Goal: Information Seeking & Learning: Check status

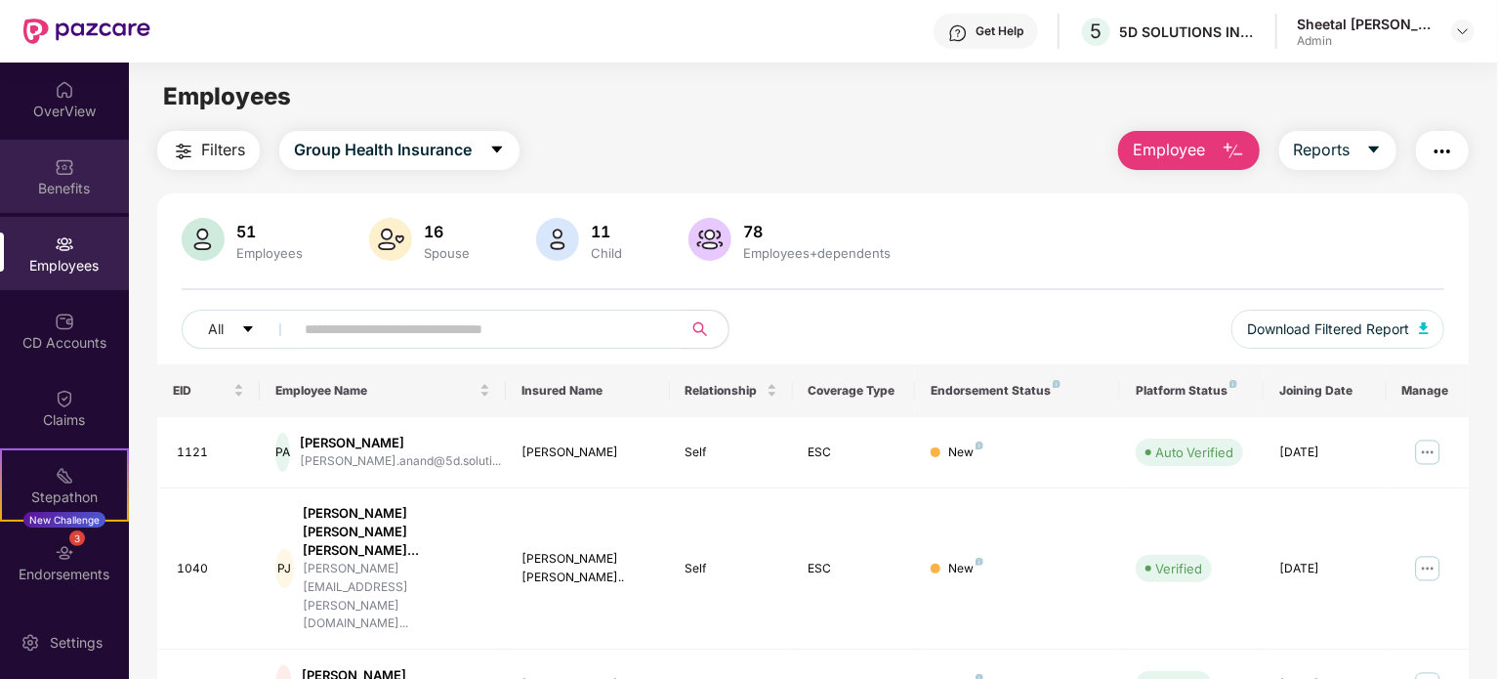
click at [51, 187] on div "Benefits" at bounding box center [64, 189] width 129 height 20
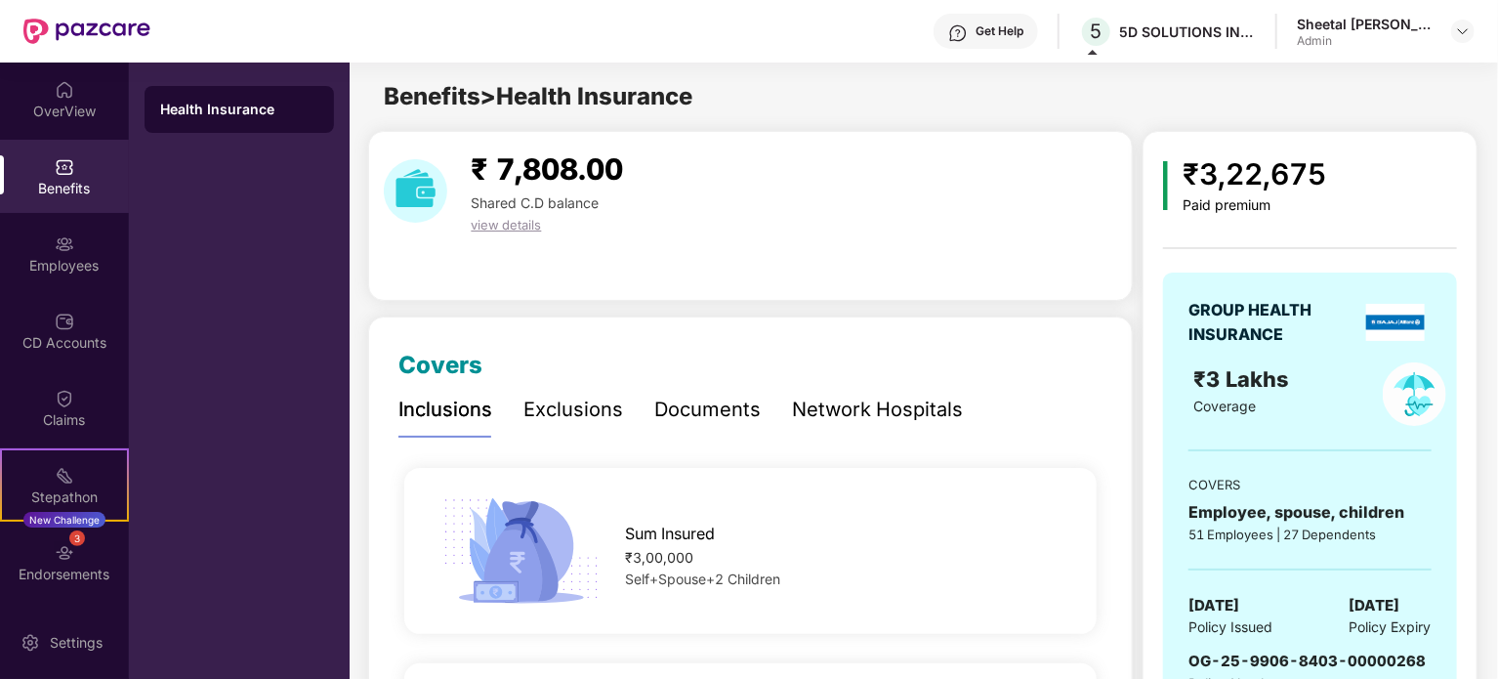
click at [555, 410] on div "Exclusions" at bounding box center [573, 409] width 100 height 30
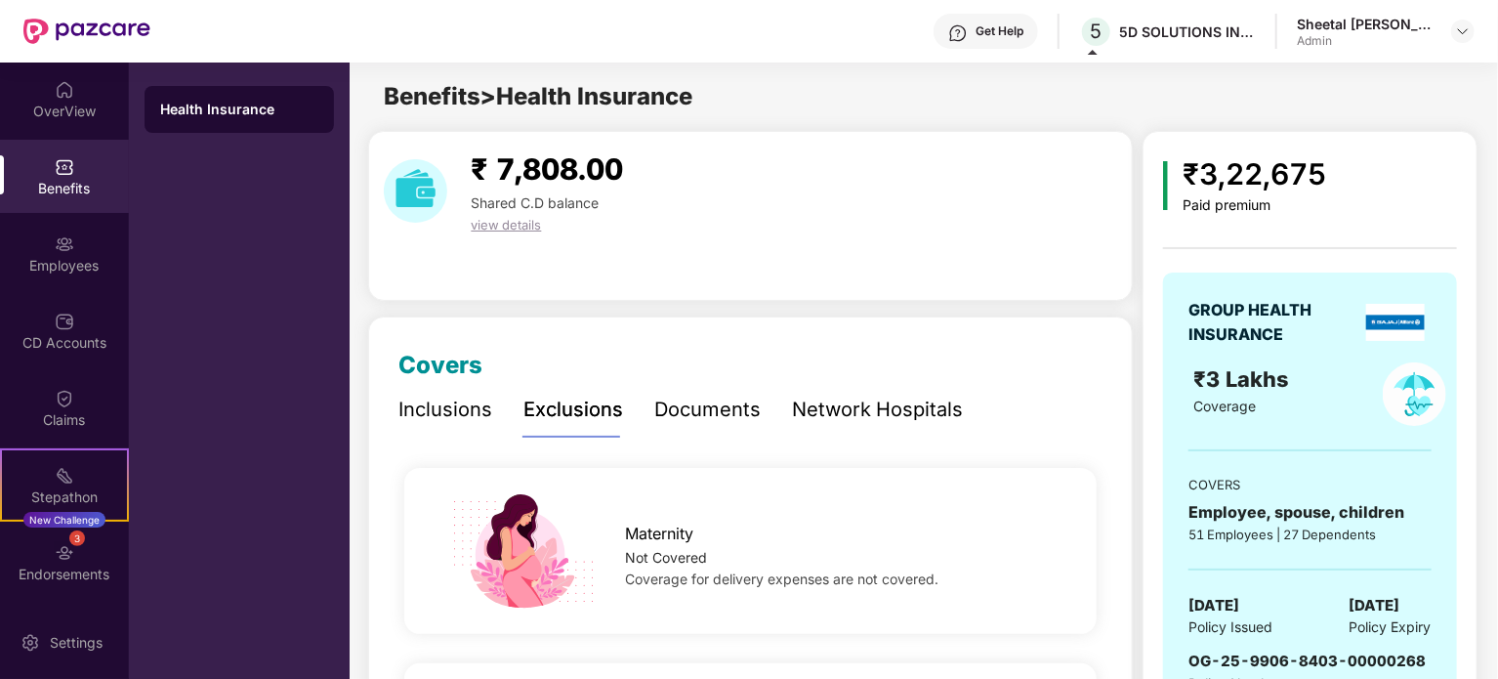
click at [500, 229] on span "view details" at bounding box center [506, 225] width 70 height 16
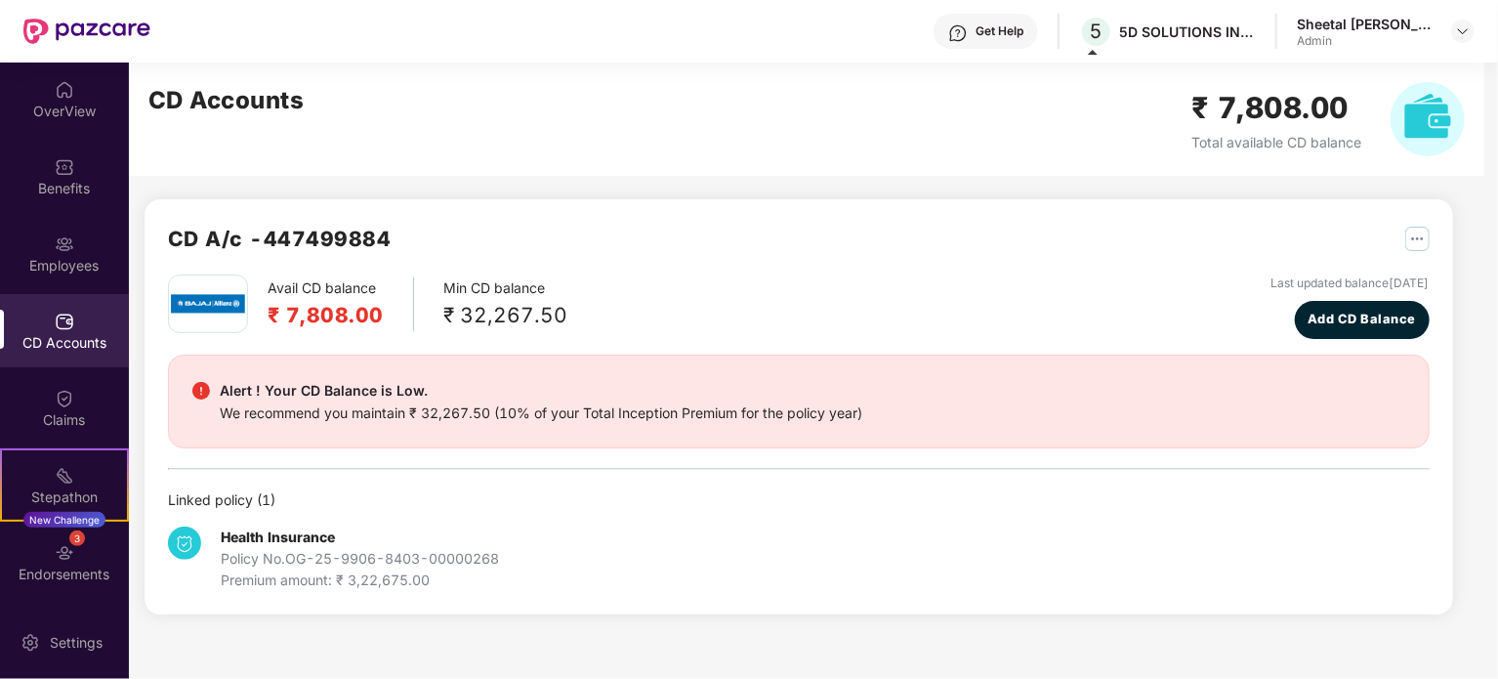
click at [360, 574] on div "Premium amount: ₹ 3,22,675.00" at bounding box center [360, 579] width 278 height 21
click at [241, 394] on div "Alert ! Your CD Balance is Low." at bounding box center [541, 390] width 642 height 23
click at [1414, 232] on img "button" at bounding box center [1417, 239] width 24 height 24
click at [1351, 276] on div "CD Statement" at bounding box center [1371, 280] width 90 height 21
click at [1098, 304] on div "Avail CD balance ₹ 7,808.00 Min CD balance ₹ 32,267.50 Last updated balance [DA…" at bounding box center [798, 306] width 1261 height 64
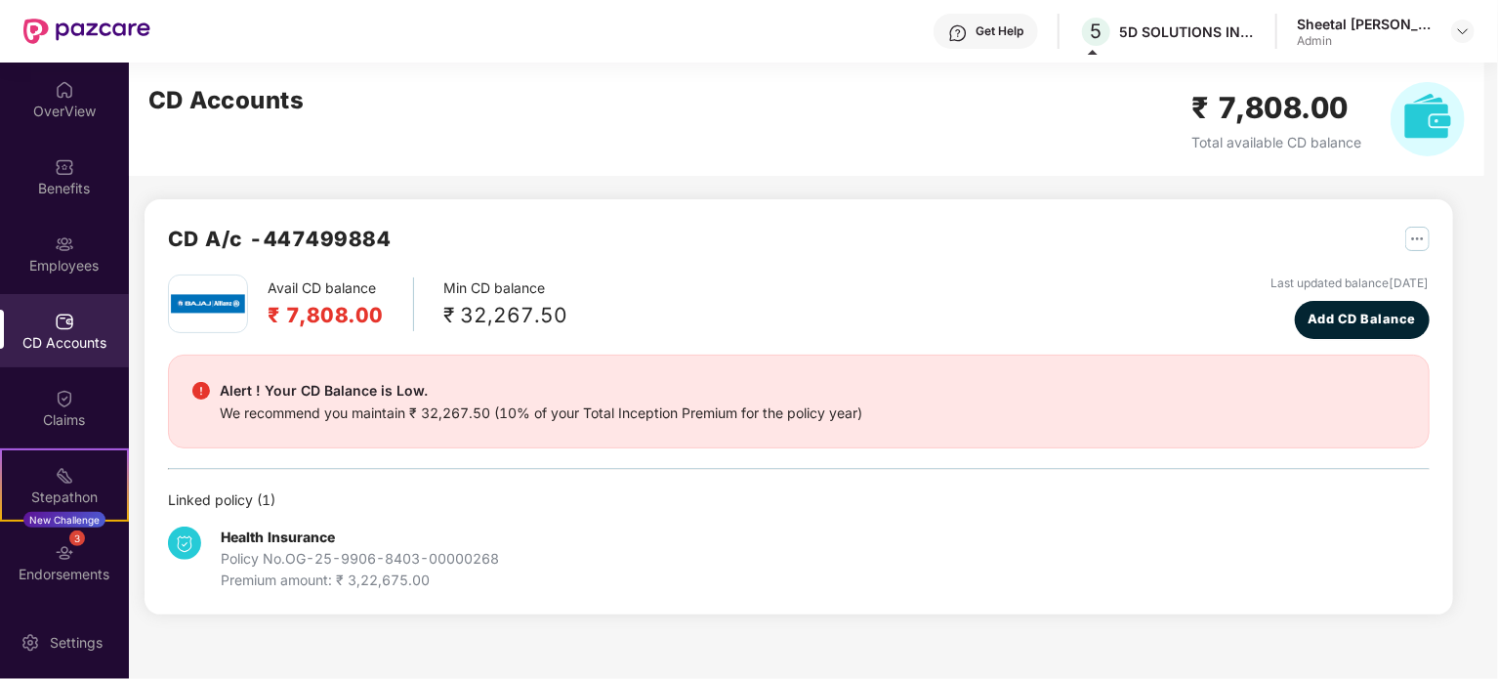
click at [1068, 292] on div "Avail CD balance ₹ 7,808.00 Min CD balance ₹ 32,267.50 Last updated balance [DA…" at bounding box center [798, 306] width 1261 height 64
click at [1295, 134] on span "Total available CD balance" at bounding box center [1276, 142] width 170 height 17
click at [1294, 106] on h2 "₹ 7,808.00" at bounding box center [1276, 108] width 170 height 46
click at [1468, 28] on img at bounding box center [1463, 31] width 16 height 16
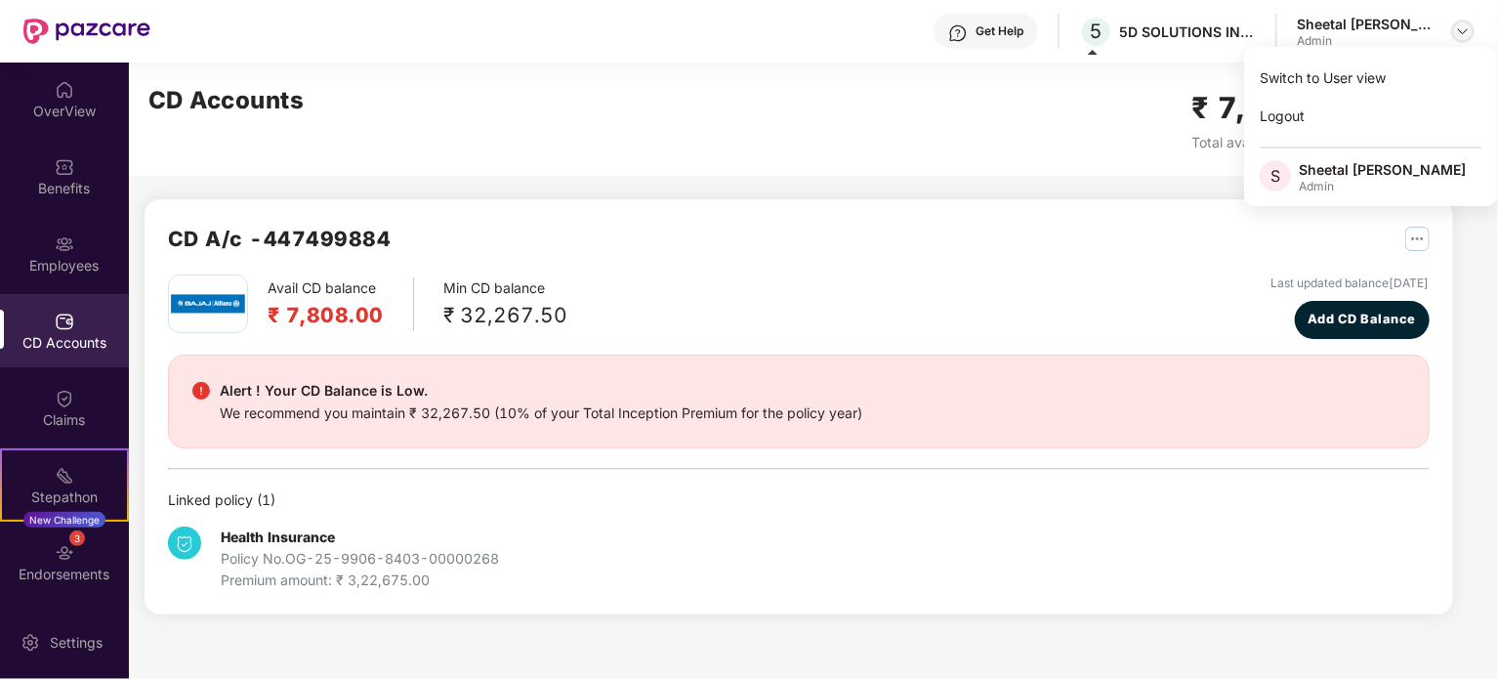
click at [1461, 31] on img at bounding box center [1463, 31] width 16 height 16
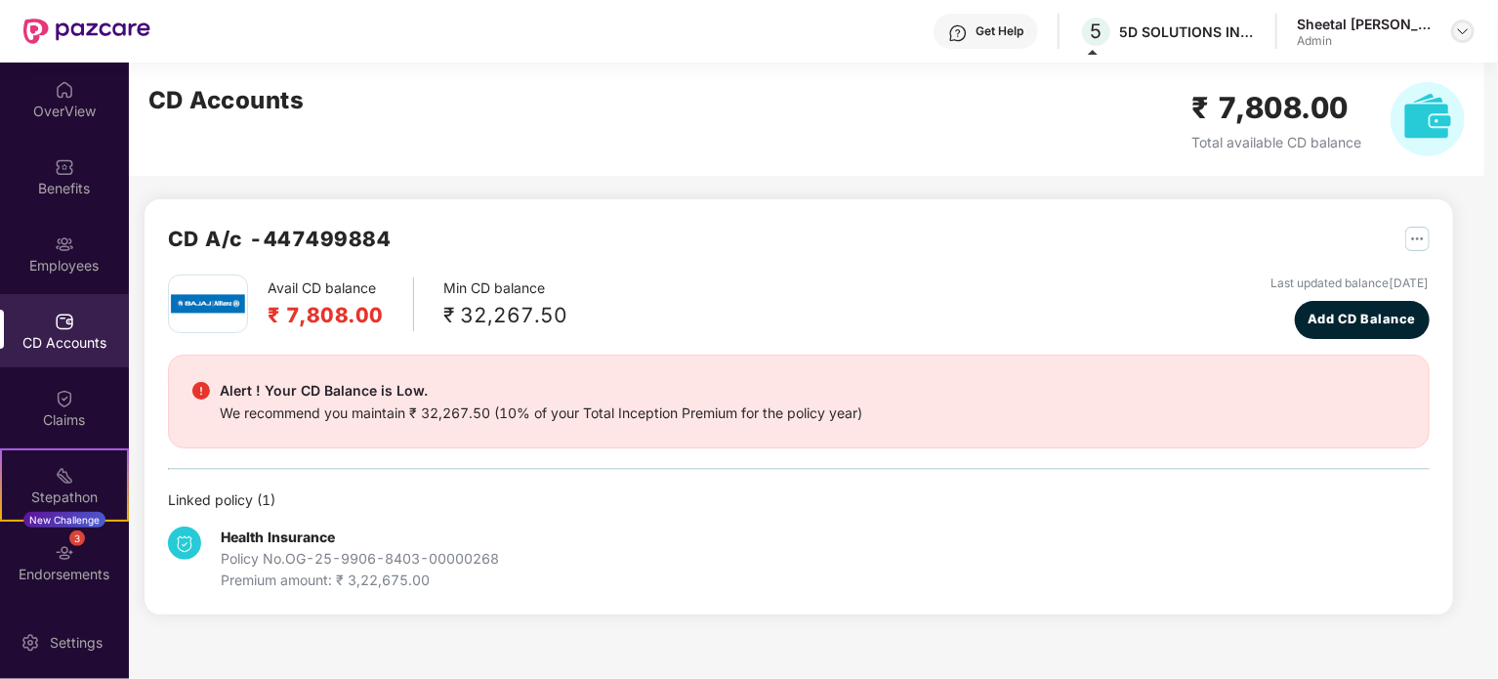
click at [1461, 31] on img at bounding box center [1463, 31] width 16 height 16
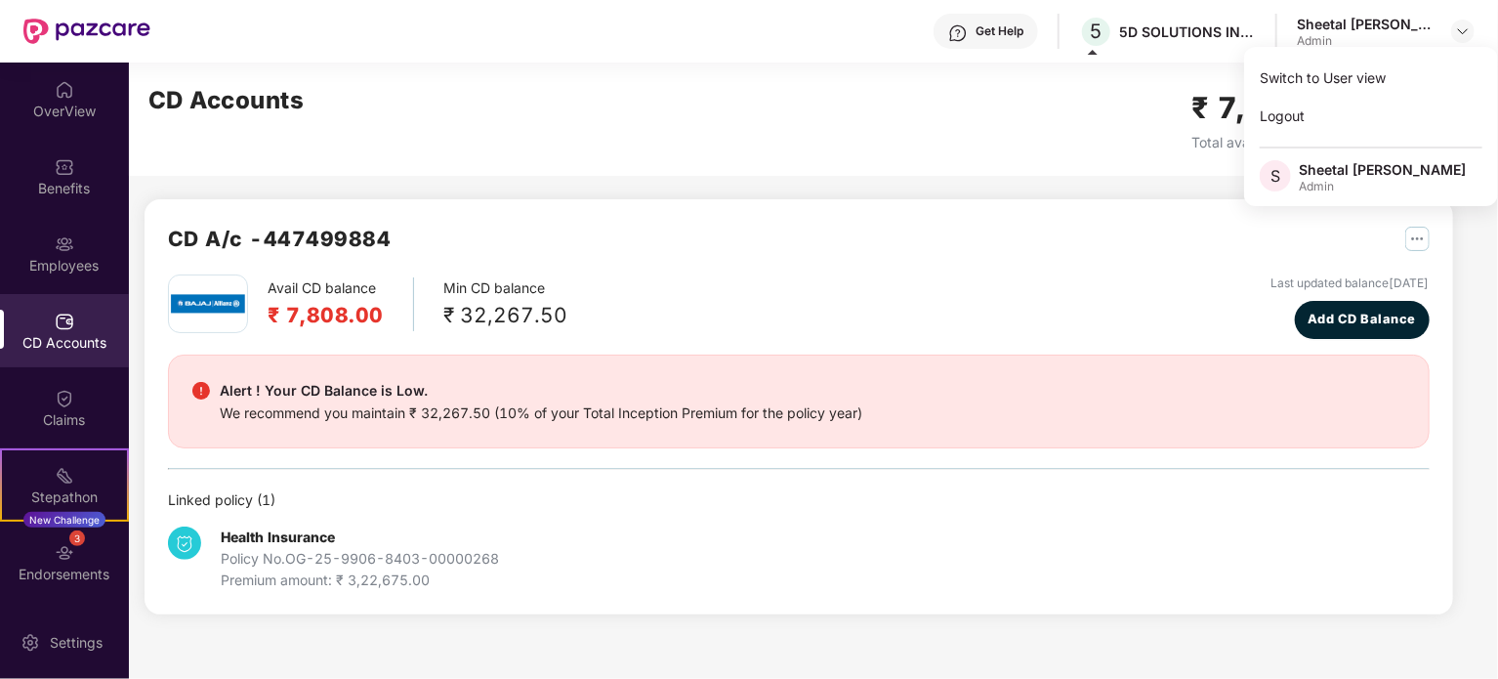
click at [82, 333] on div "CD Accounts" at bounding box center [64, 343] width 129 height 20
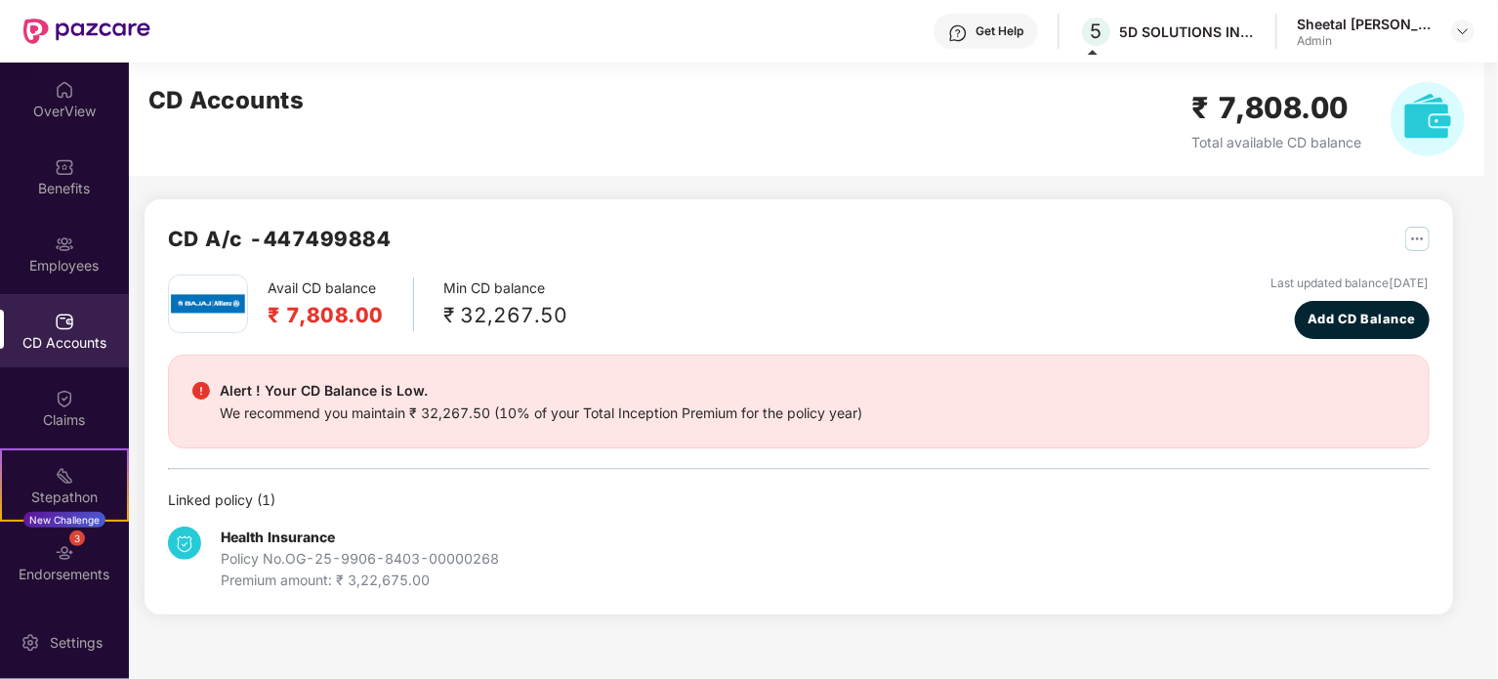
click at [486, 315] on div "₹ 32,267.50" at bounding box center [505, 315] width 124 height 32
click at [236, 243] on h2 "CD A/c - 447499884" at bounding box center [280, 239] width 224 height 32
click at [285, 230] on h2 "CD A/c - 447499884" at bounding box center [280, 239] width 224 height 32
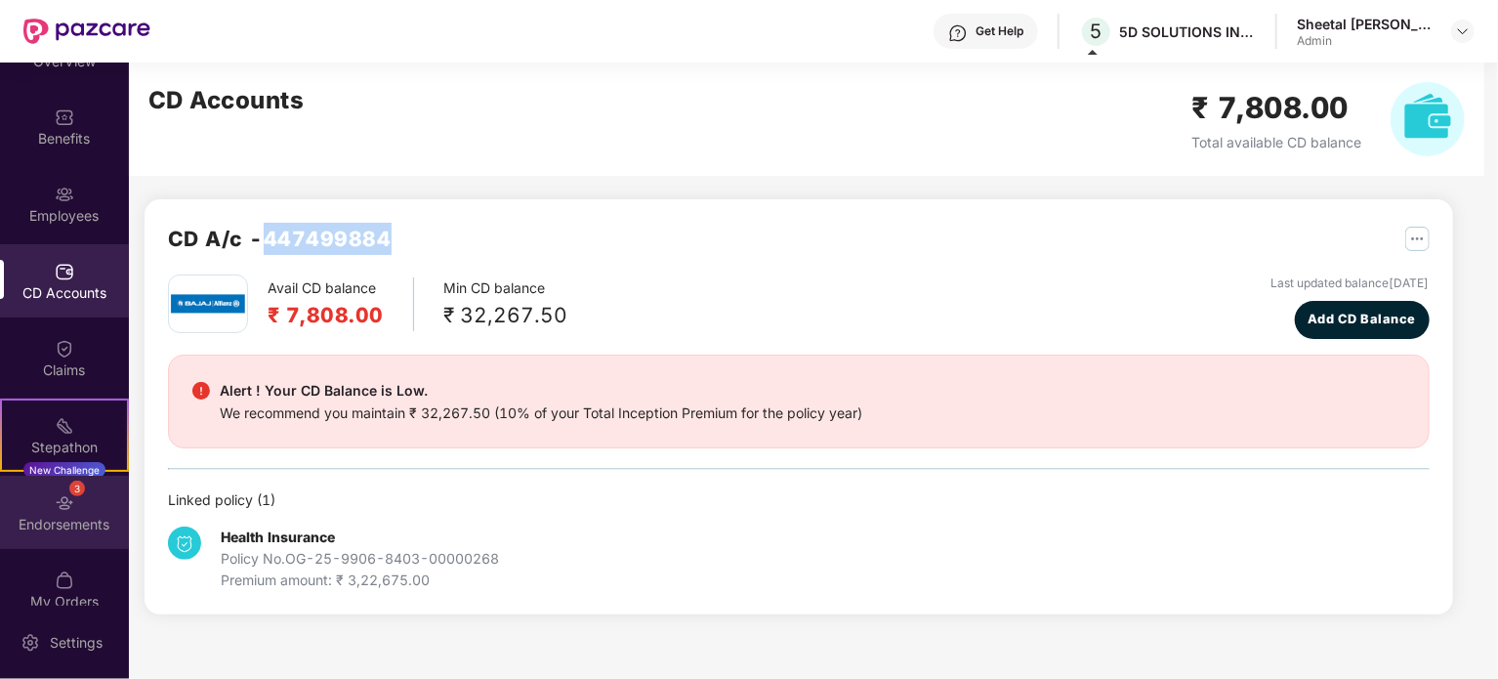
scroll to position [74, 0]
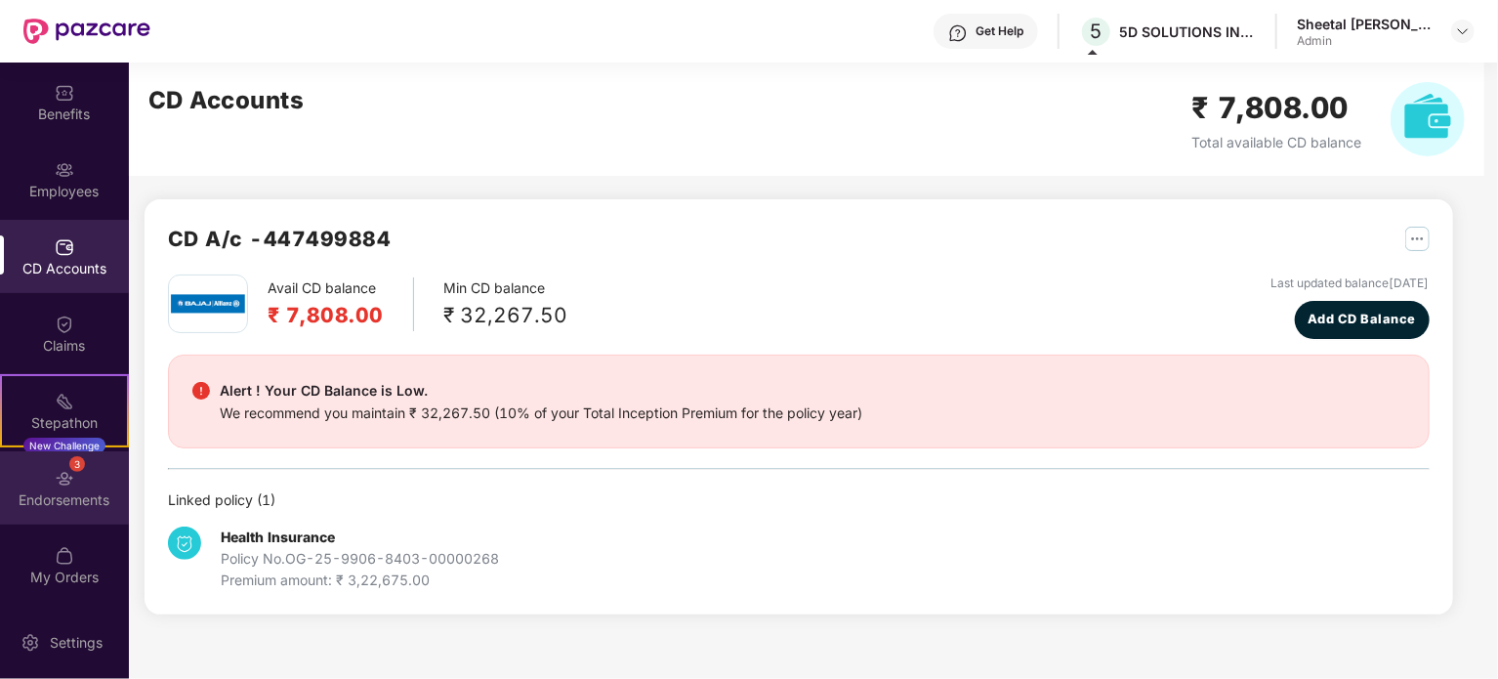
click at [66, 496] on div "Endorsements" at bounding box center [64, 500] width 129 height 20
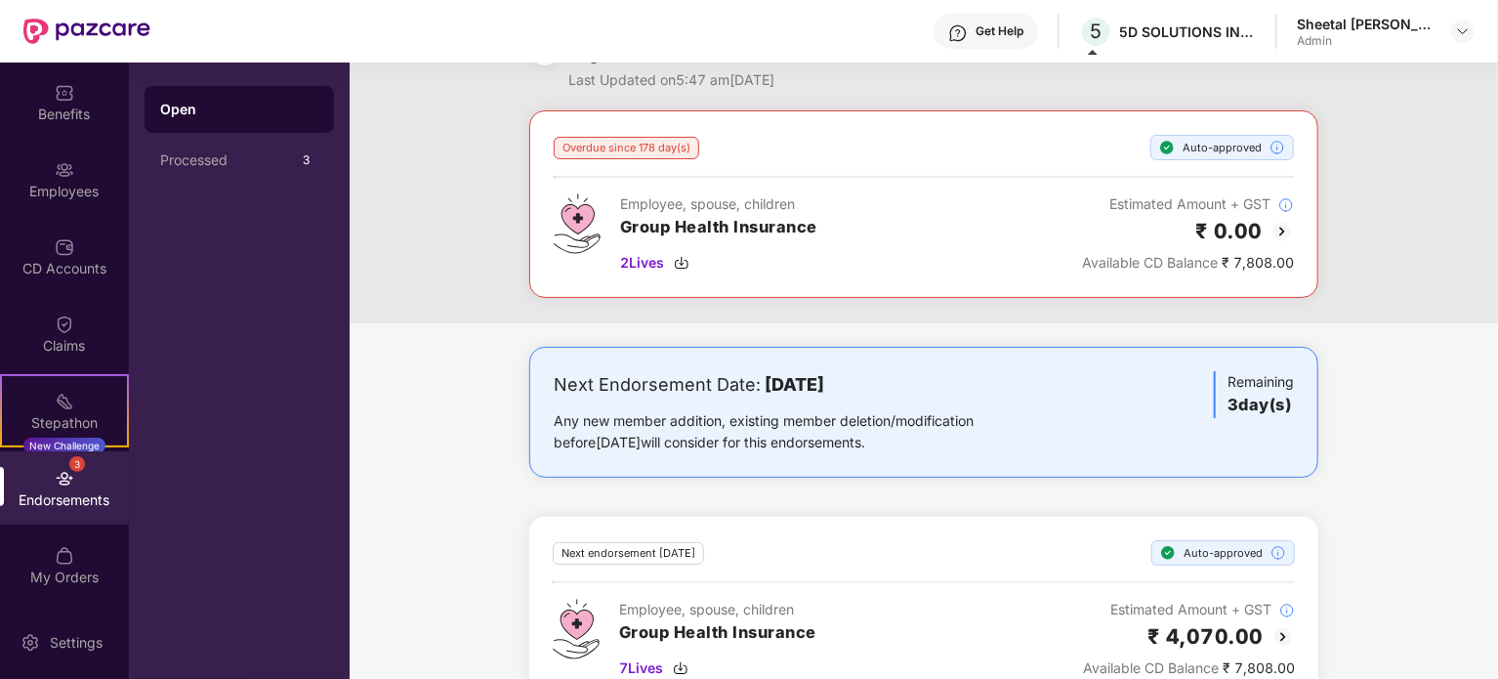
scroll to position [103, 0]
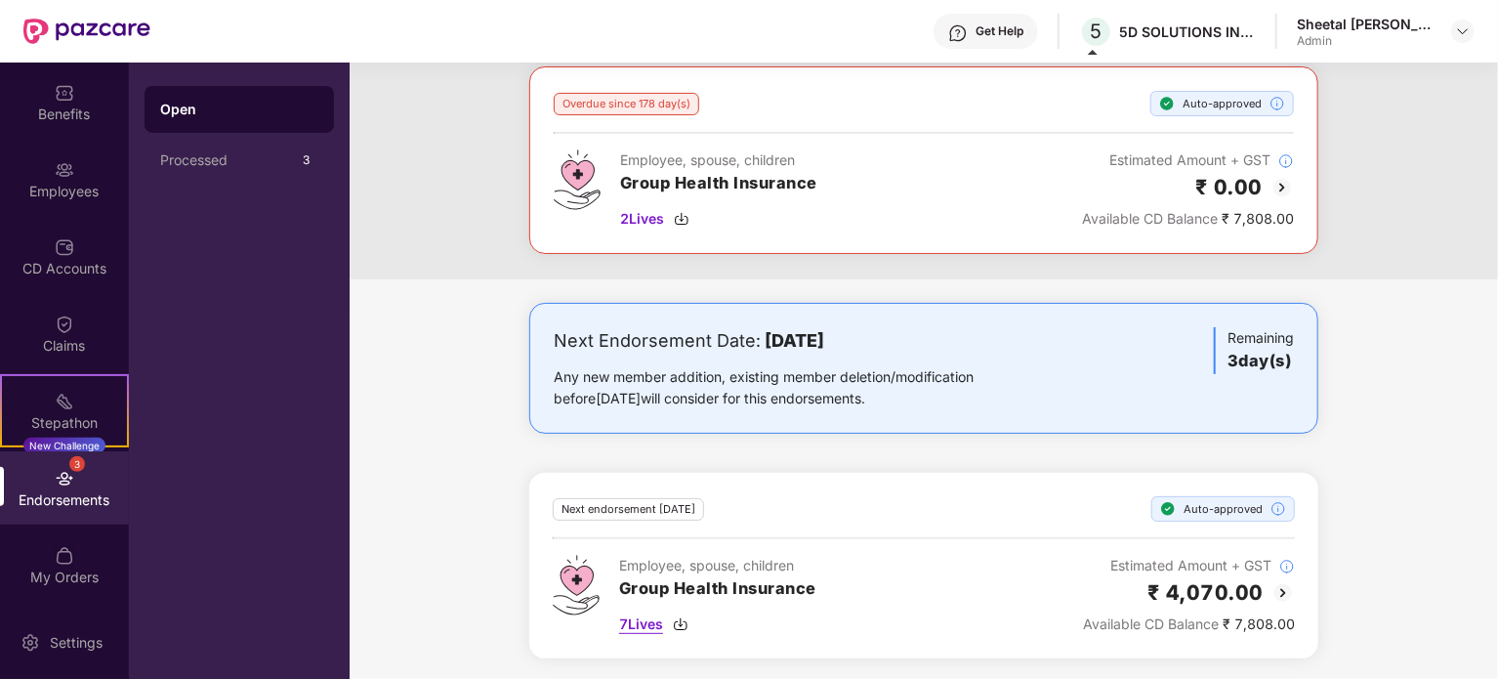
click at [642, 627] on span "7 Lives" at bounding box center [641, 623] width 44 height 21
